Goal: Communication & Community: Answer question/provide support

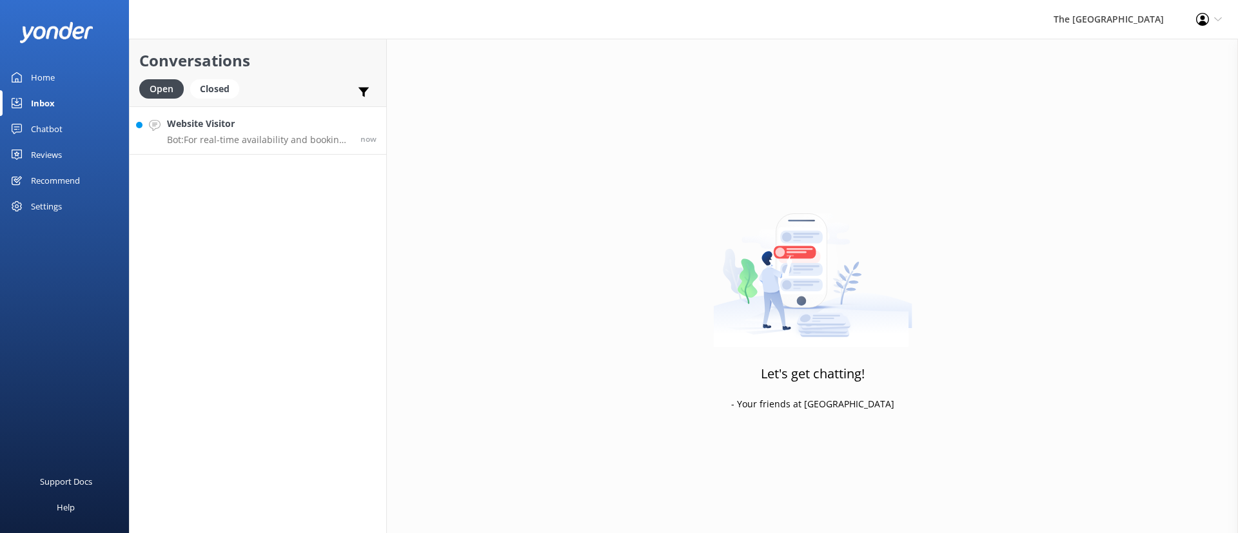
click at [237, 132] on div "Website Visitor Bot: For real-time availability and bookings of adjoining rooms…" at bounding box center [259, 131] width 184 height 28
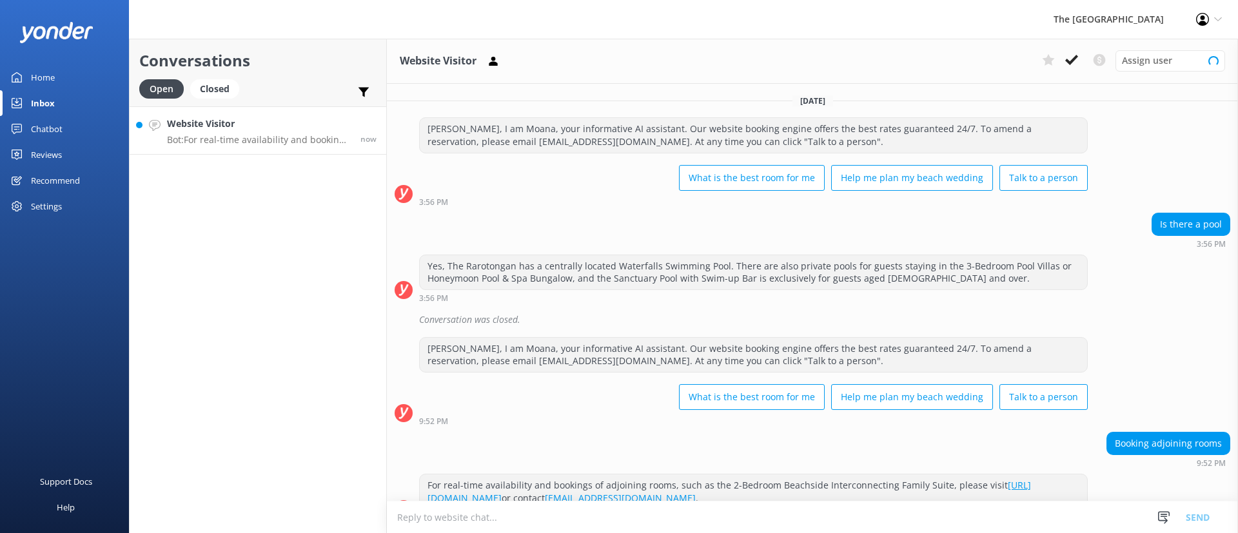
scroll to position [27, 0]
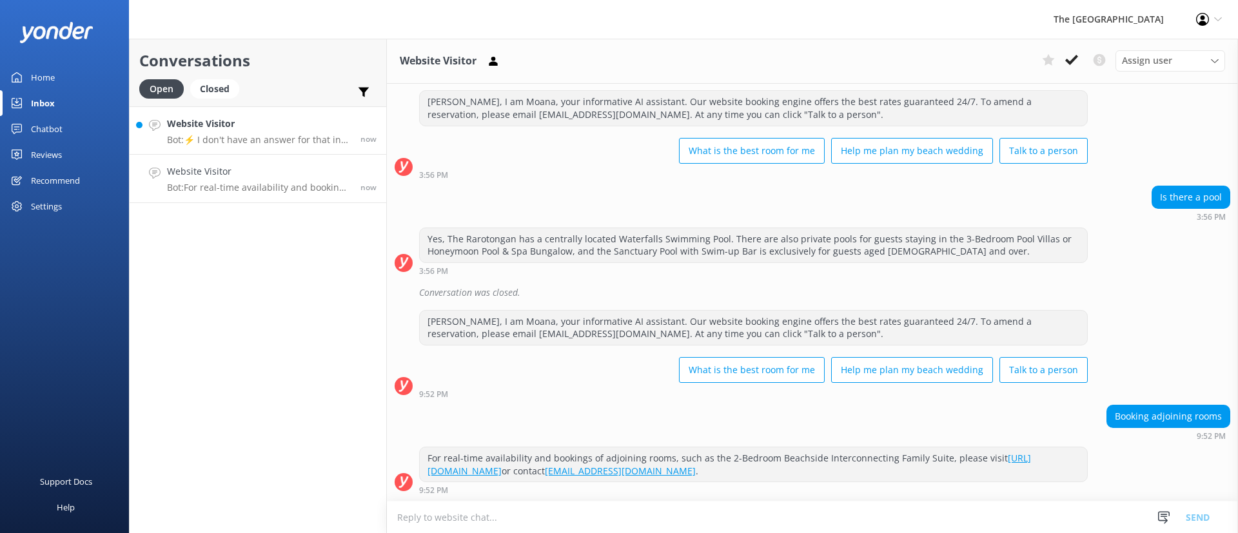
click at [250, 139] on p "Bot: ⚡ I don't have an answer for that in my knowledge base. Please try and rep…" at bounding box center [259, 140] width 184 height 12
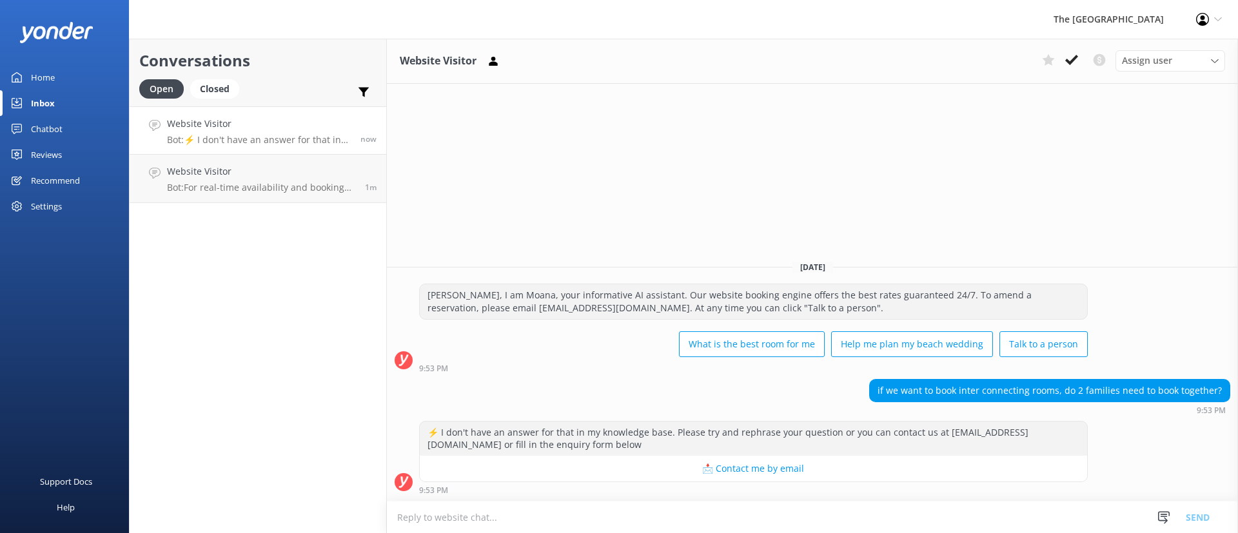
click at [577, 379] on div "if we want to book inter connecting rooms, do 2 families need to book together?…" at bounding box center [812, 396] width 851 height 35
click at [311, 173] on h4 "Website Visitor" at bounding box center [261, 171] width 188 height 14
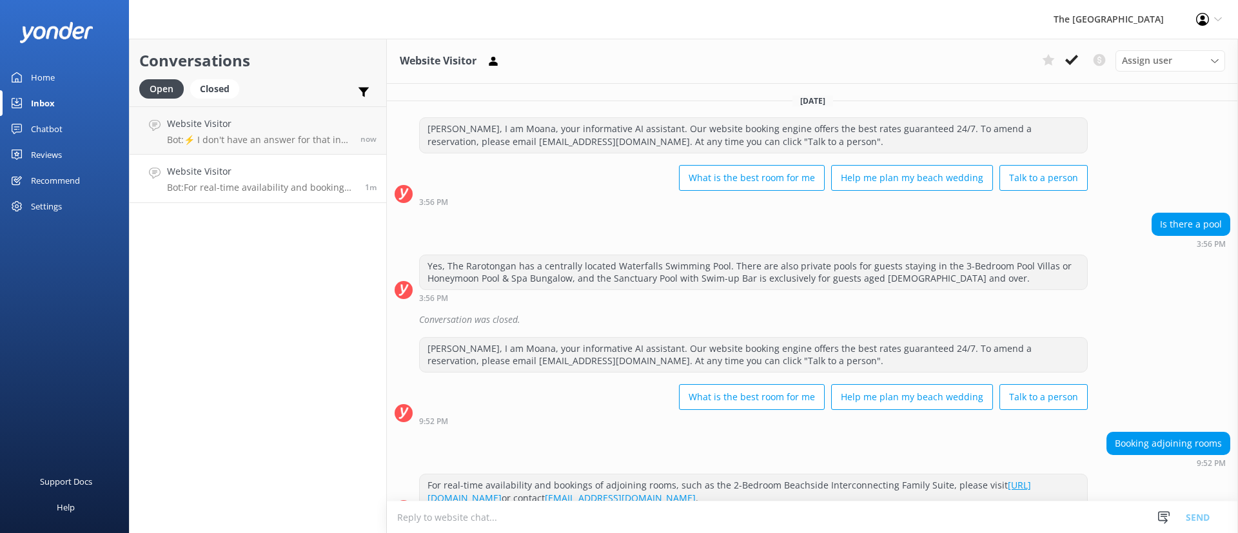
scroll to position [27, 0]
